Goal: Information Seeking & Learning: Find specific fact

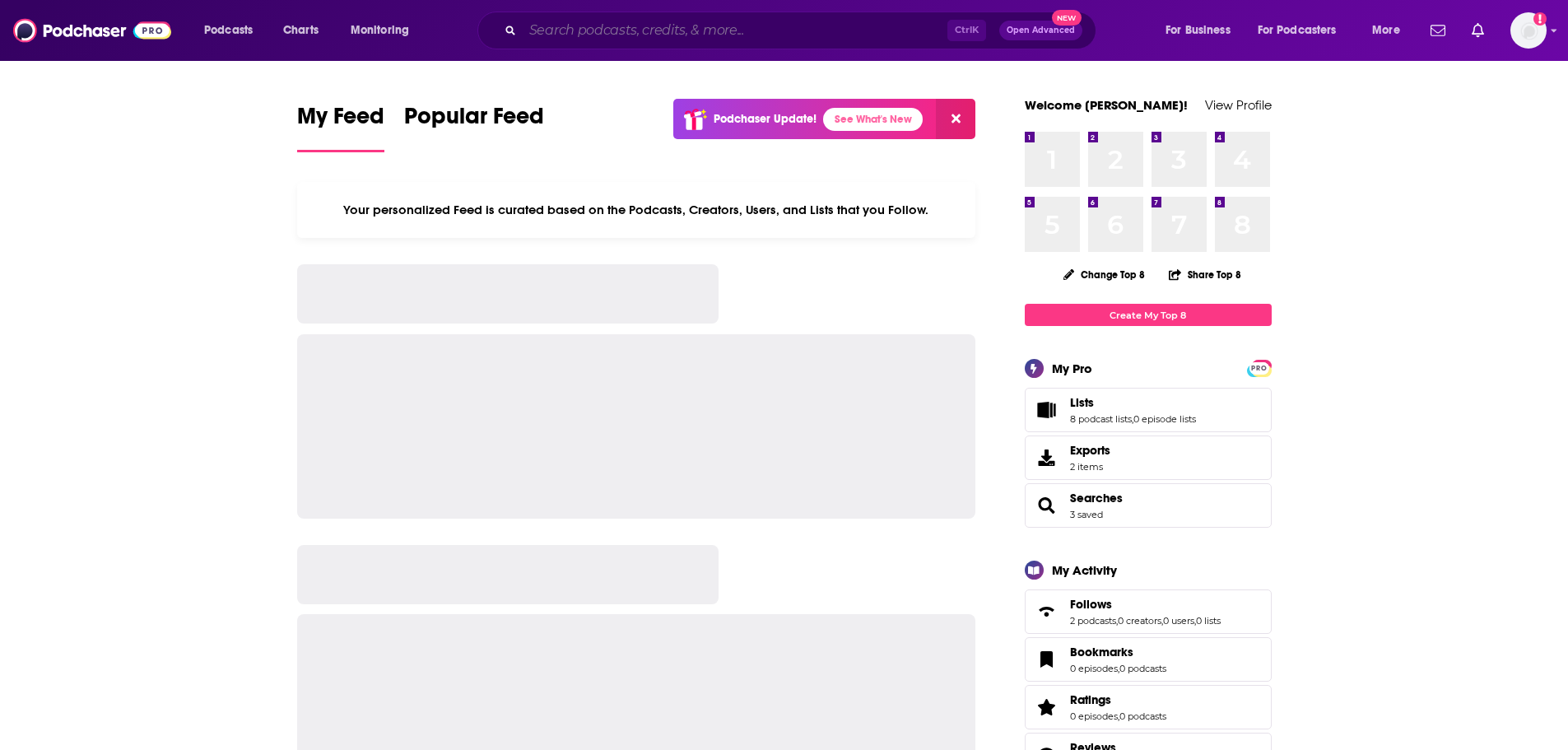
click at [587, 29] on input "Search podcasts, credits, & more..." at bounding box center [735, 30] width 424 height 27
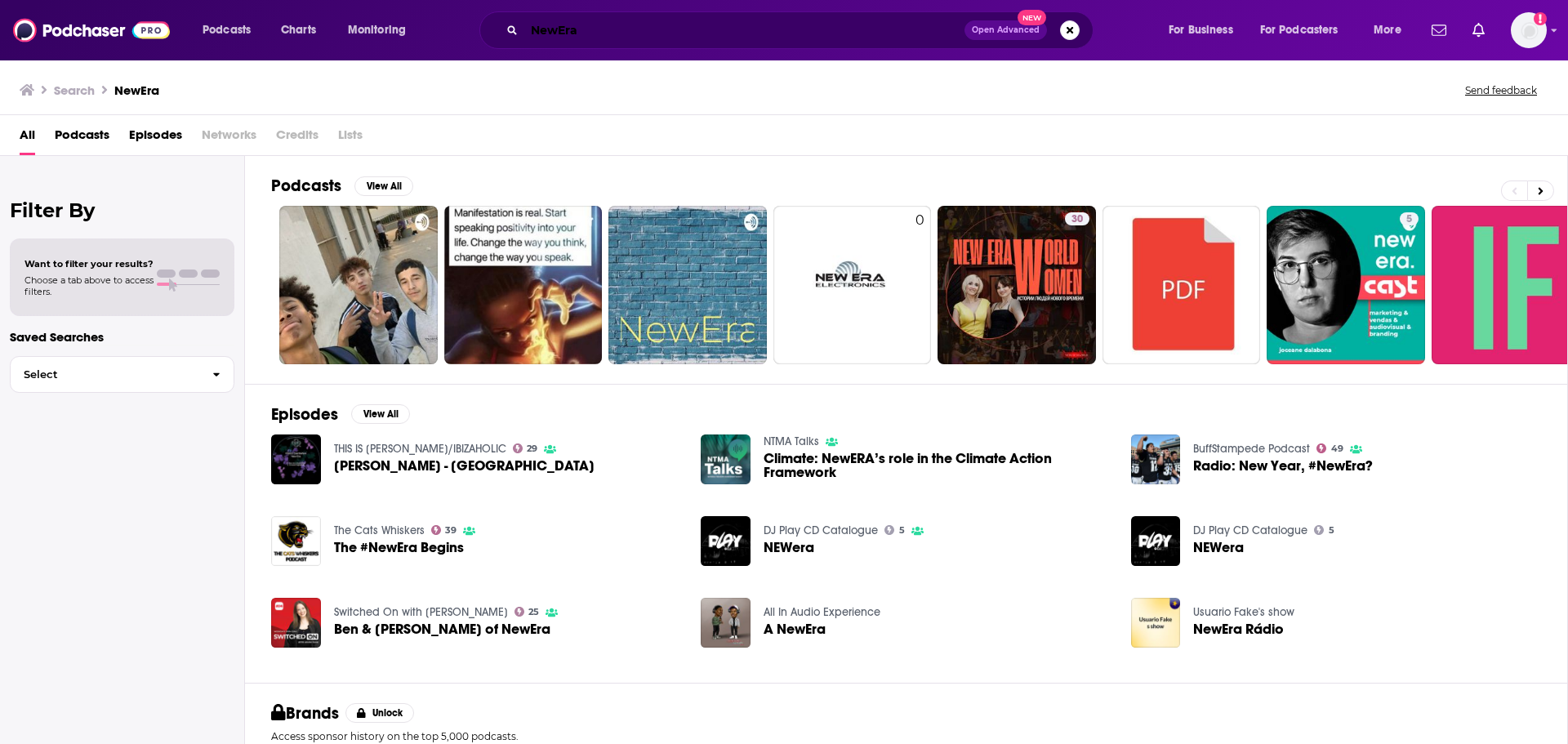
click at [613, 28] on input "NewEra" at bounding box center [744, 30] width 440 height 26
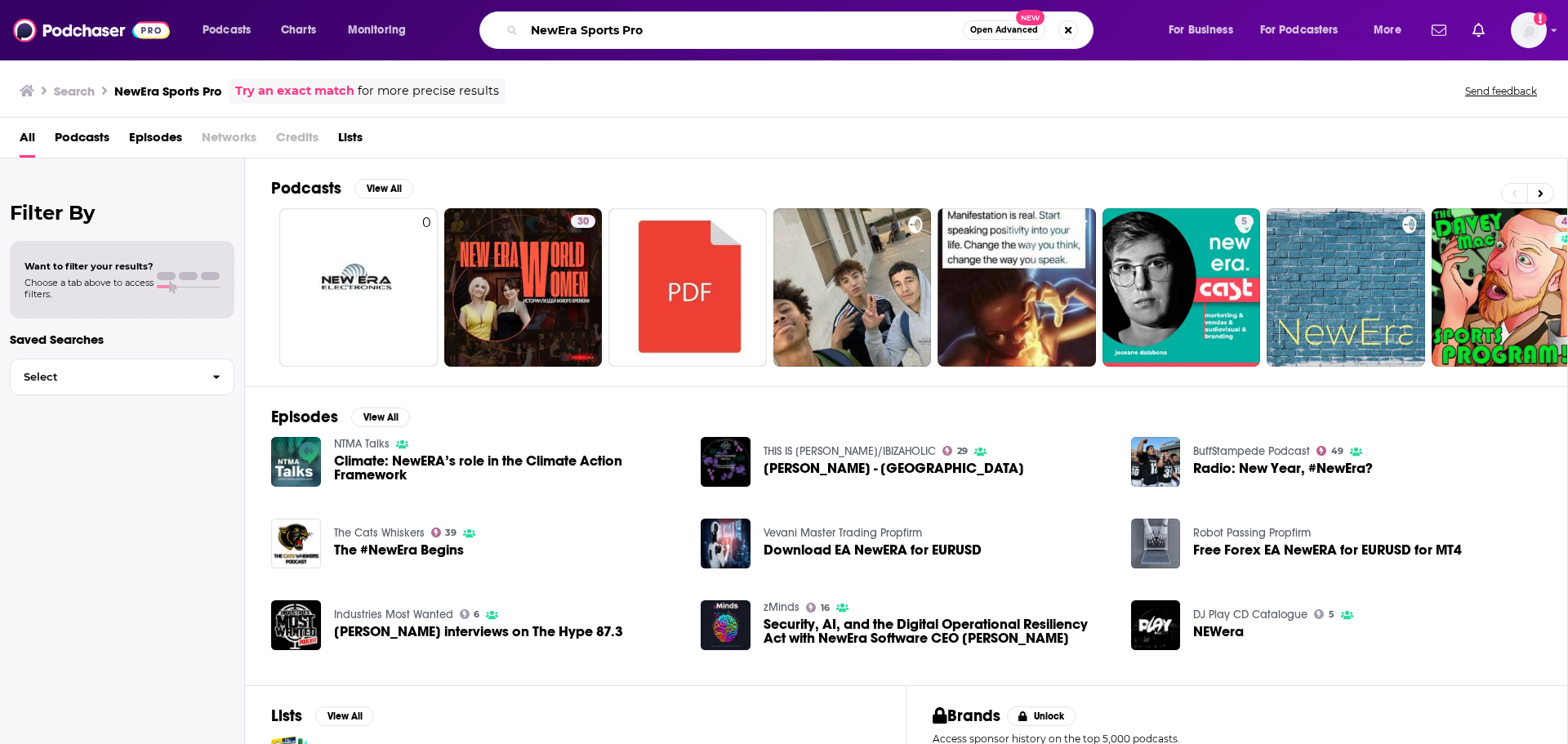
click at [652, 33] on input "NewEra Sports Pro" at bounding box center [744, 30] width 439 height 26
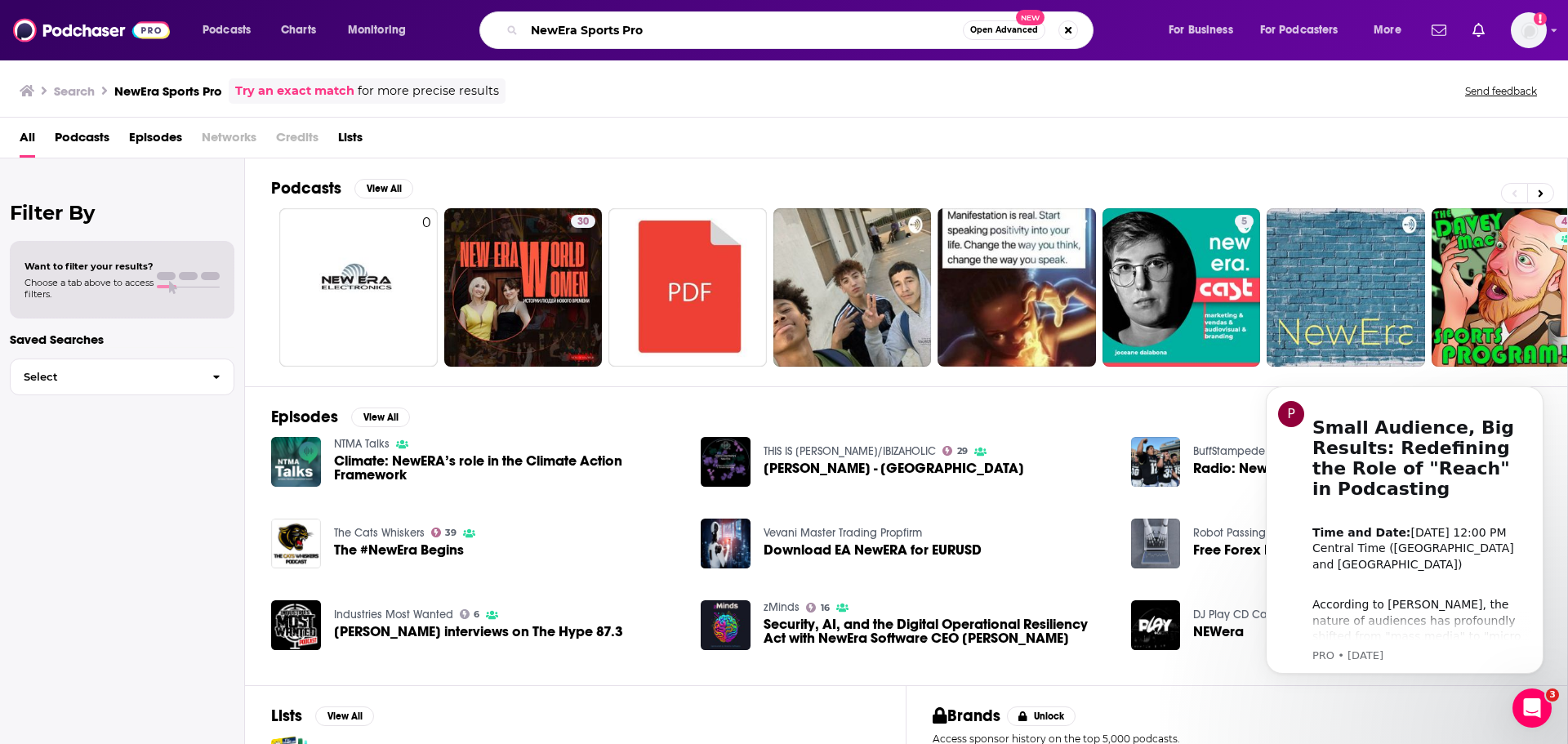
click at [559, 32] on input "NewEra Sports Pro" at bounding box center [744, 30] width 439 height 26
drag, startPoint x: 736, startPoint y: 33, endPoint x: 583, endPoint y: 36, distance: 153.0
click at [583, 36] on input "New Era Sports Pro" at bounding box center [744, 30] width 439 height 26
type input "New Era"
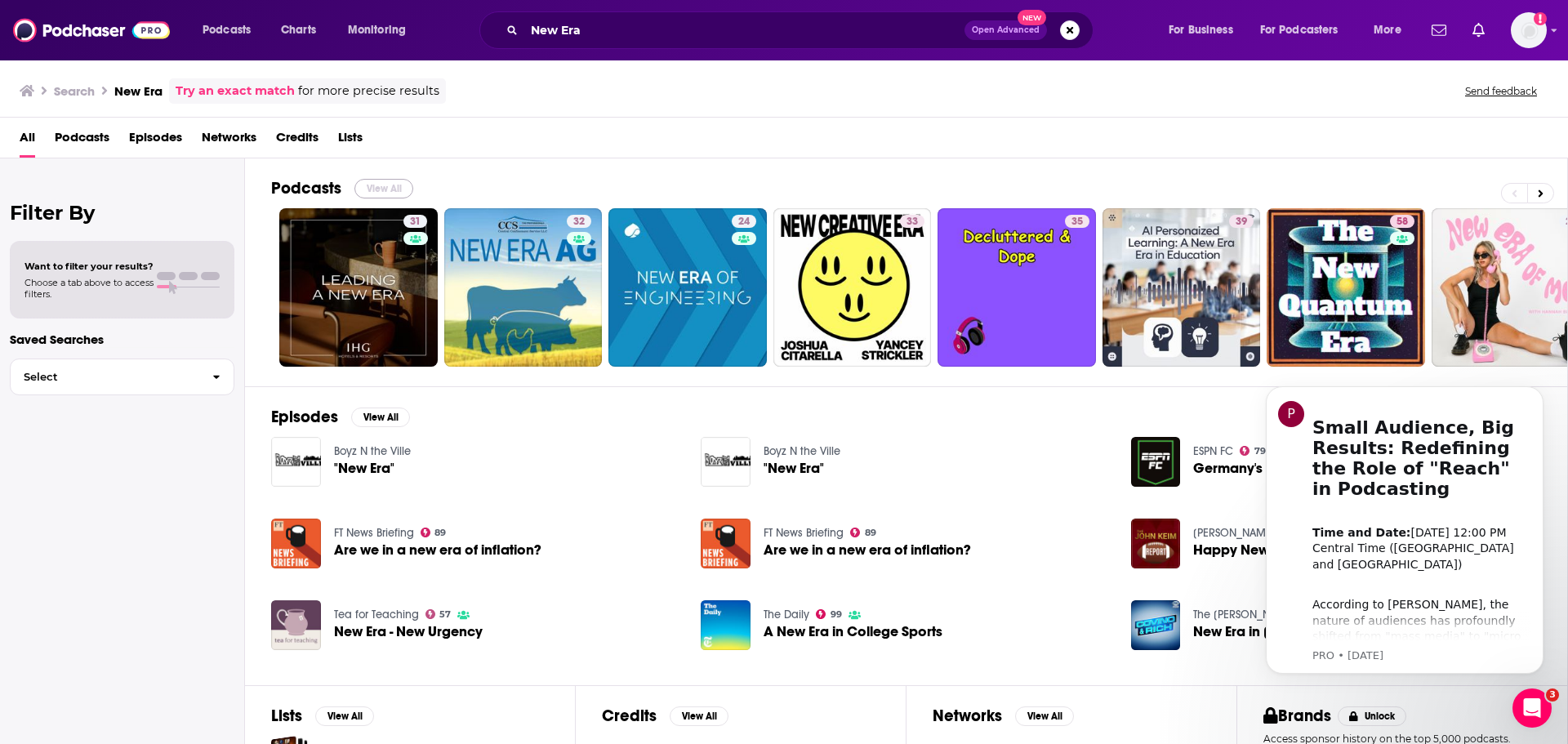
click at [396, 186] on button "View All" at bounding box center [384, 188] width 59 height 20
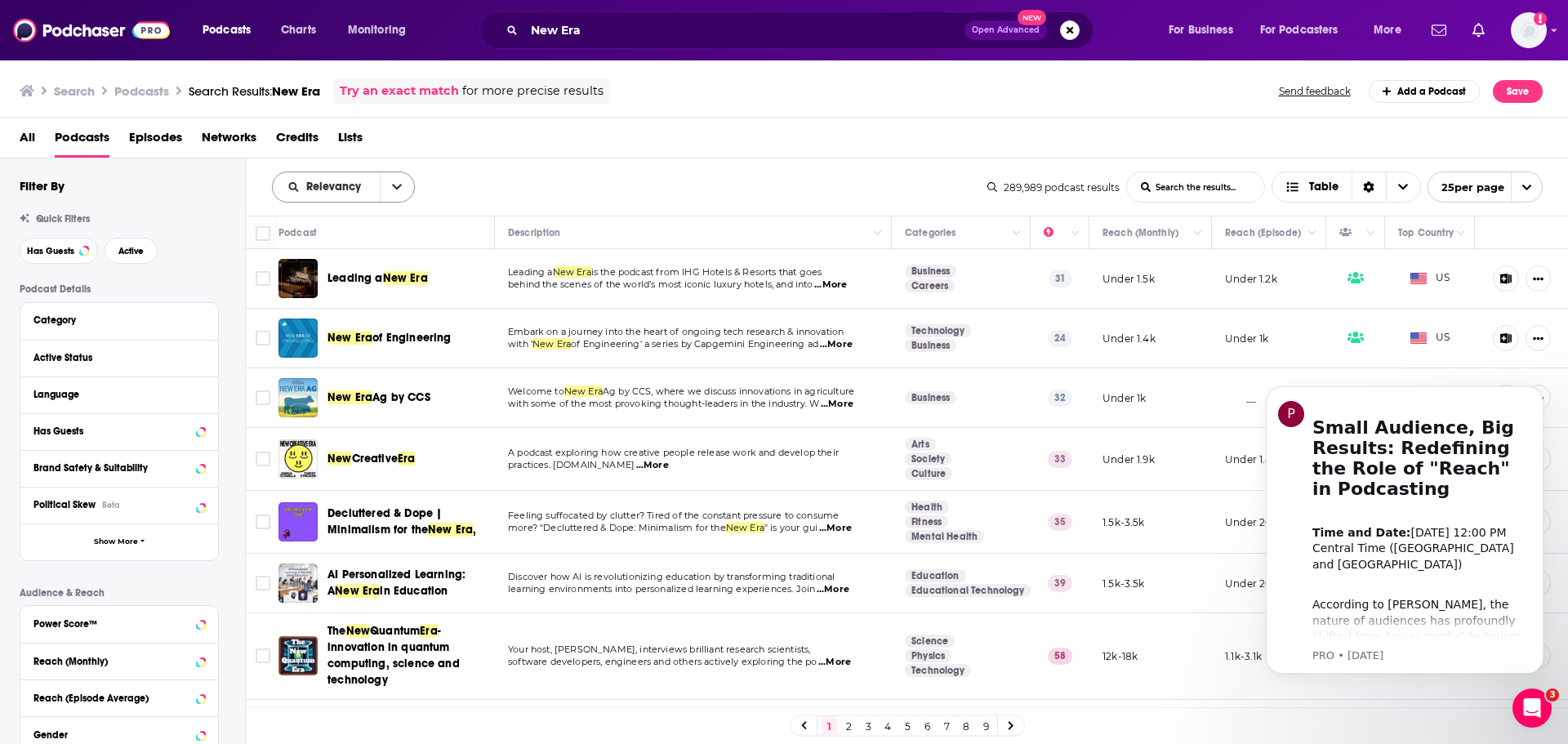
click at [386, 190] on button "open menu" at bounding box center [396, 187] width 34 height 30
click at [397, 194] on button "close menu" at bounding box center [396, 187] width 34 height 30
click at [412, 92] on link "Try an exact match" at bounding box center [399, 91] width 119 height 19
